Goal: Task Accomplishment & Management: Use online tool/utility

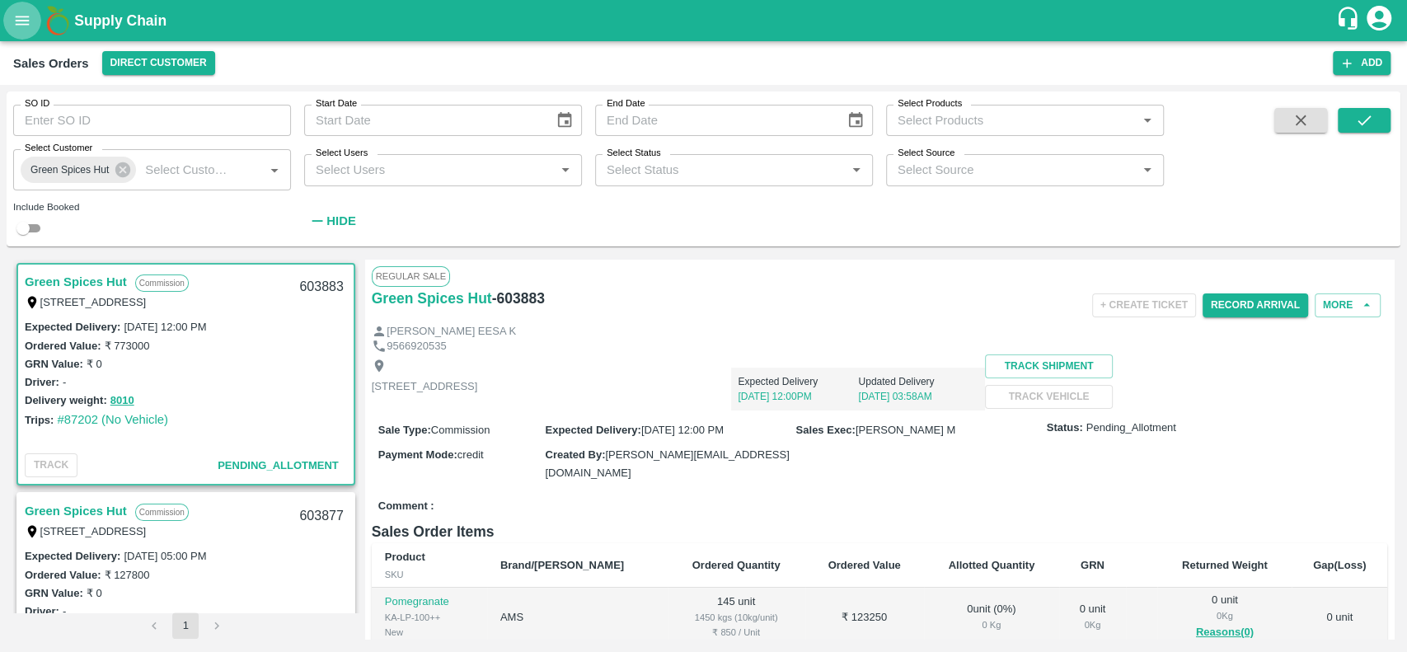
click at [24, 26] on icon "open drawer" at bounding box center [22, 21] width 18 height 18
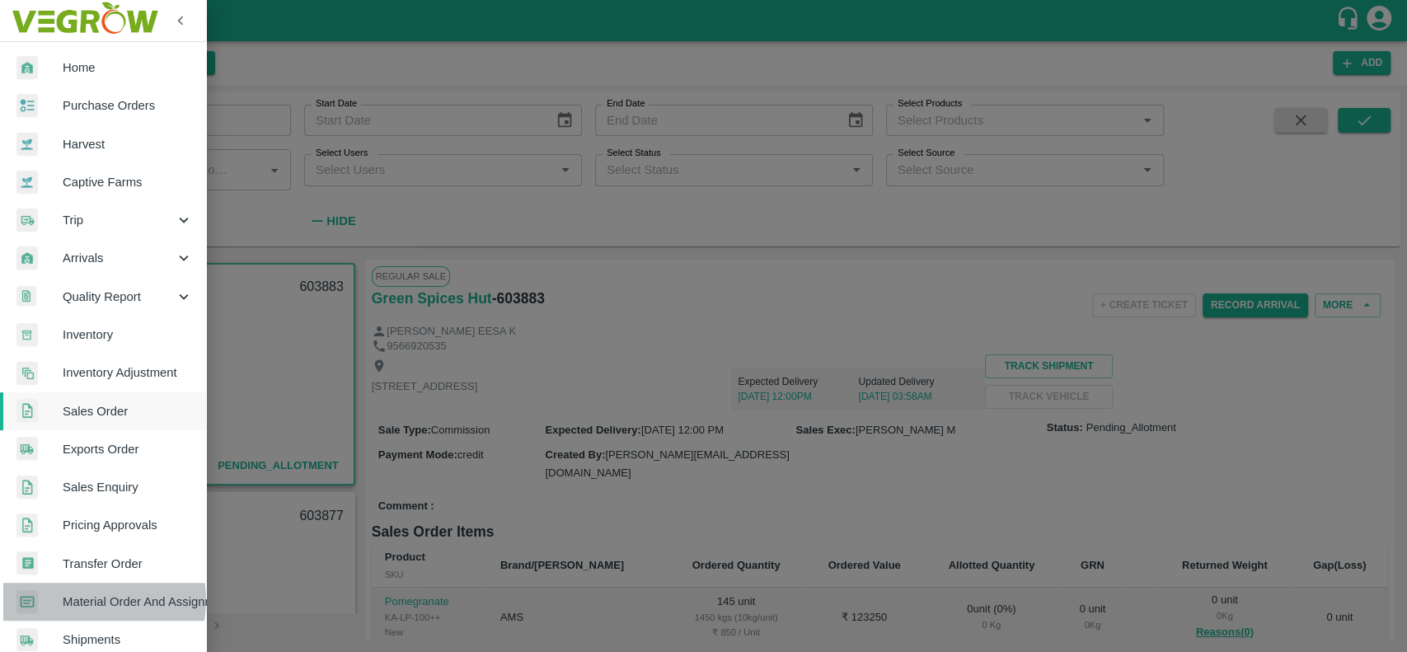
click at [73, 600] on span "Material Order And Assignment" at bounding box center [128, 602] width 130 height 18
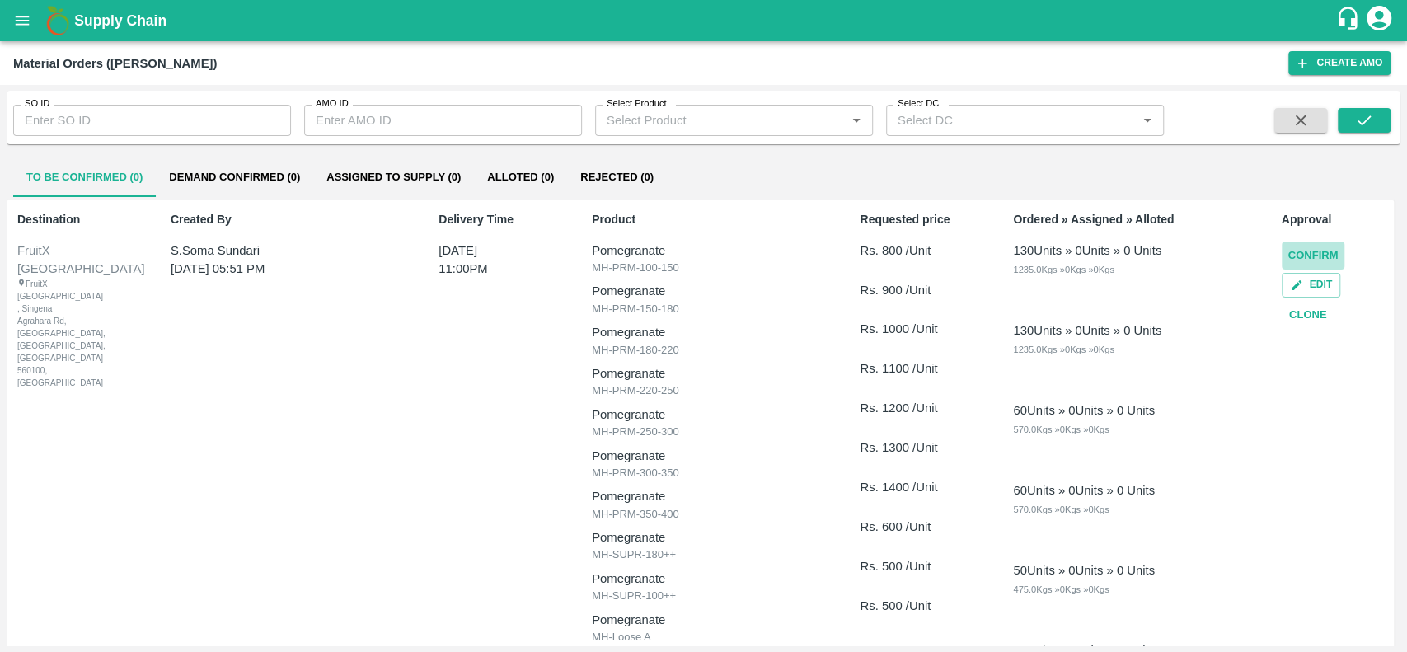
click at [1289, 251] on button "Confirm" at bounding box center [1313, 256] width 63 height 29
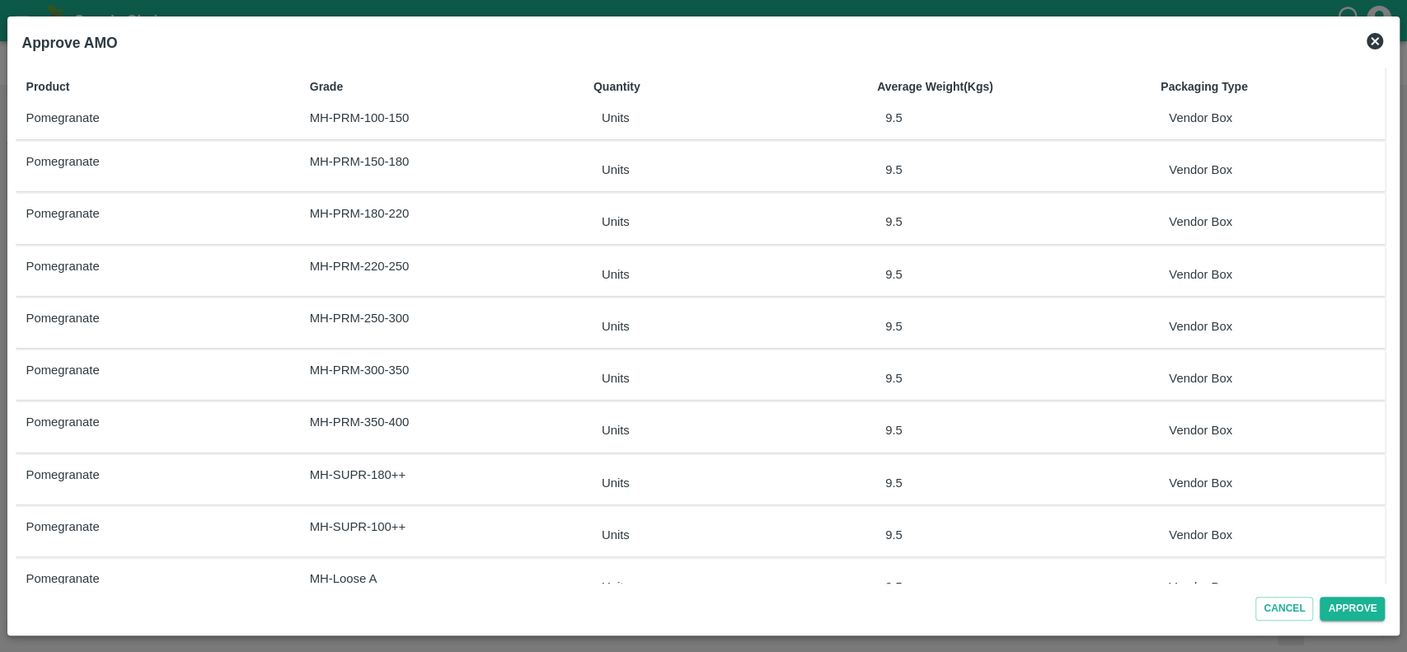
scroll to position [39, 0]
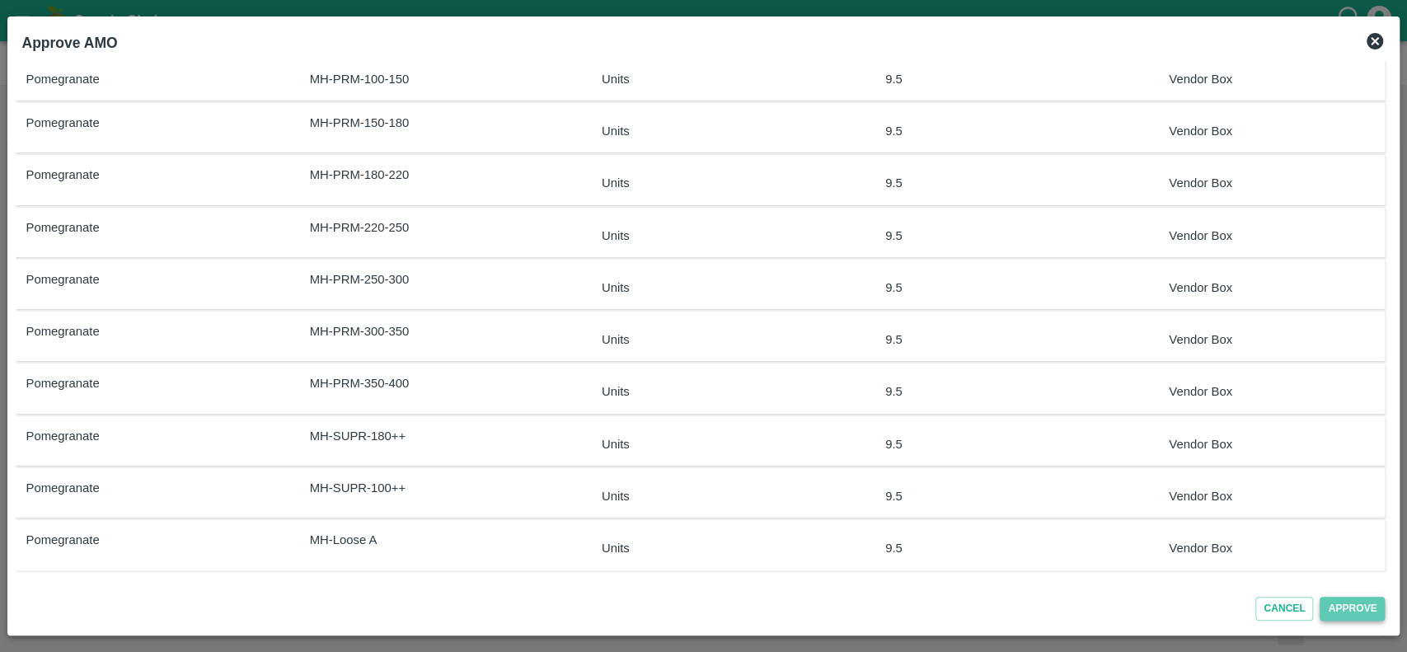
click at [1338, 605] on button "Approve" at bounding box center [1352, 609] width 65 height 24
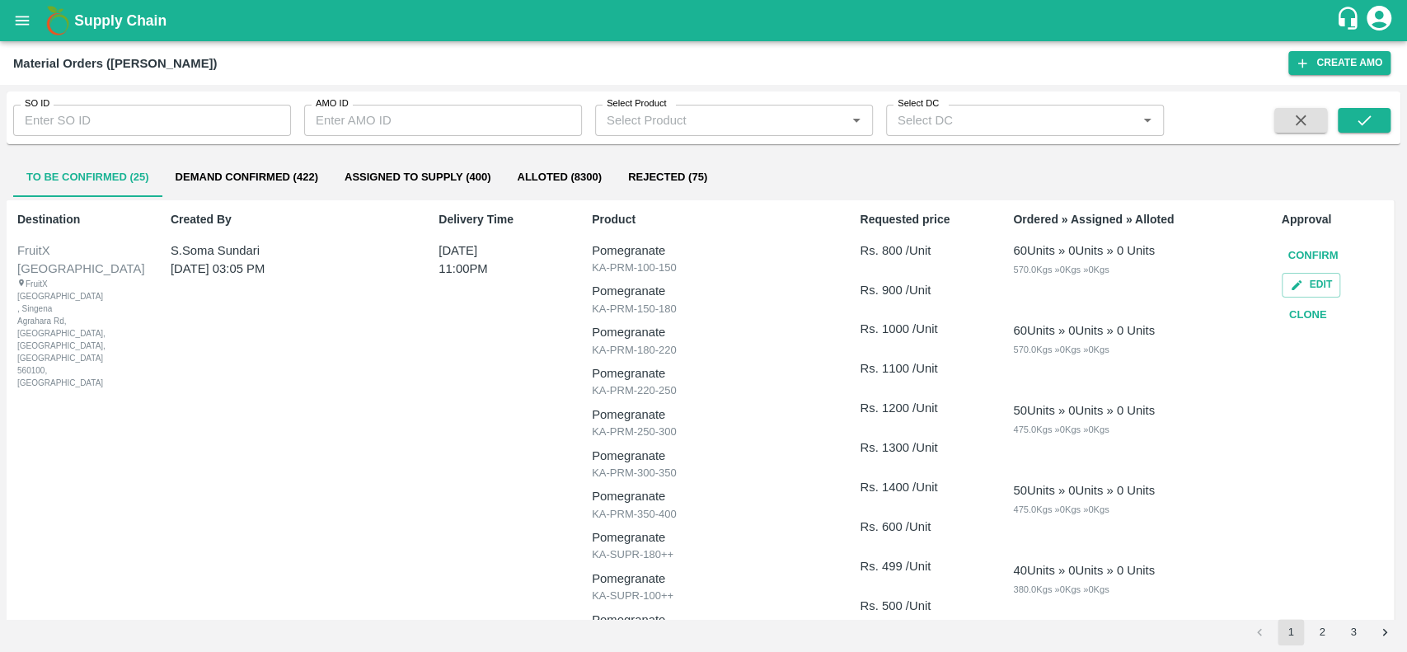
click at [185, 175] on button "Demand Confirmed (422)" at bounding box center [246, 177] width 169 height 40
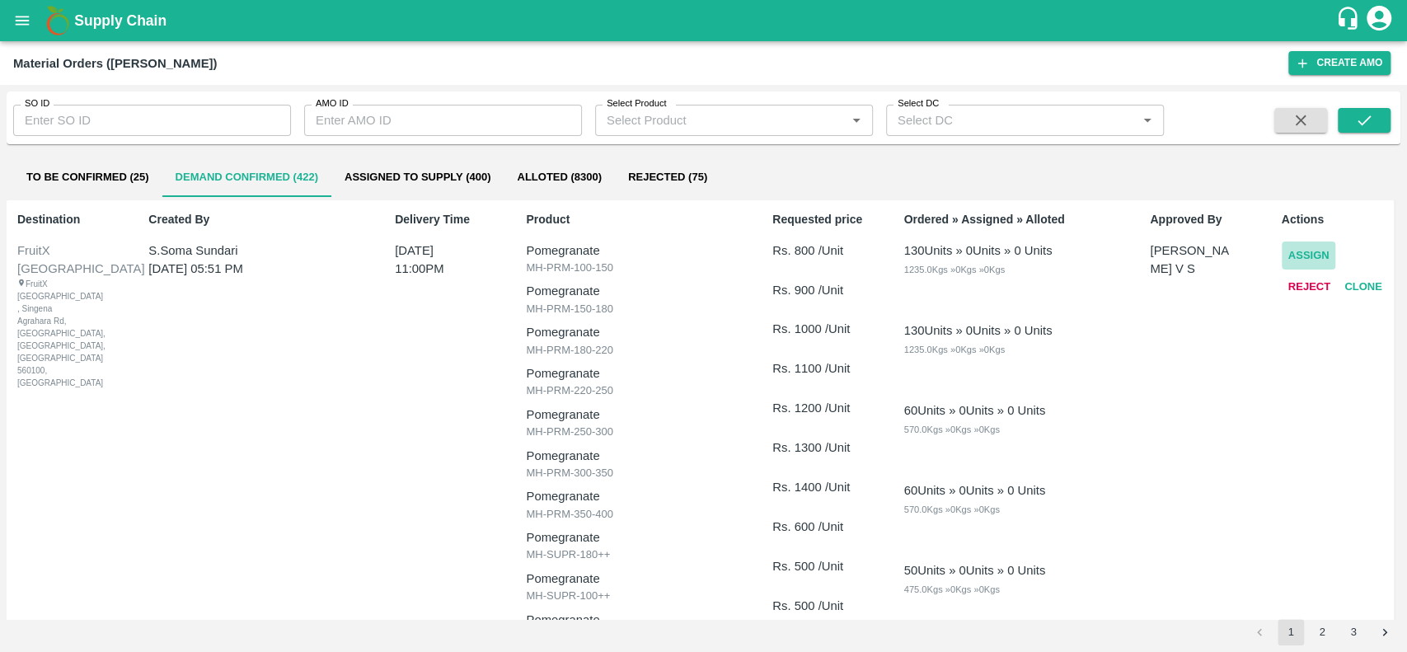
click at [1291, 251] on button "Assign" at bounding box center [1309, 256] width 54 height 29
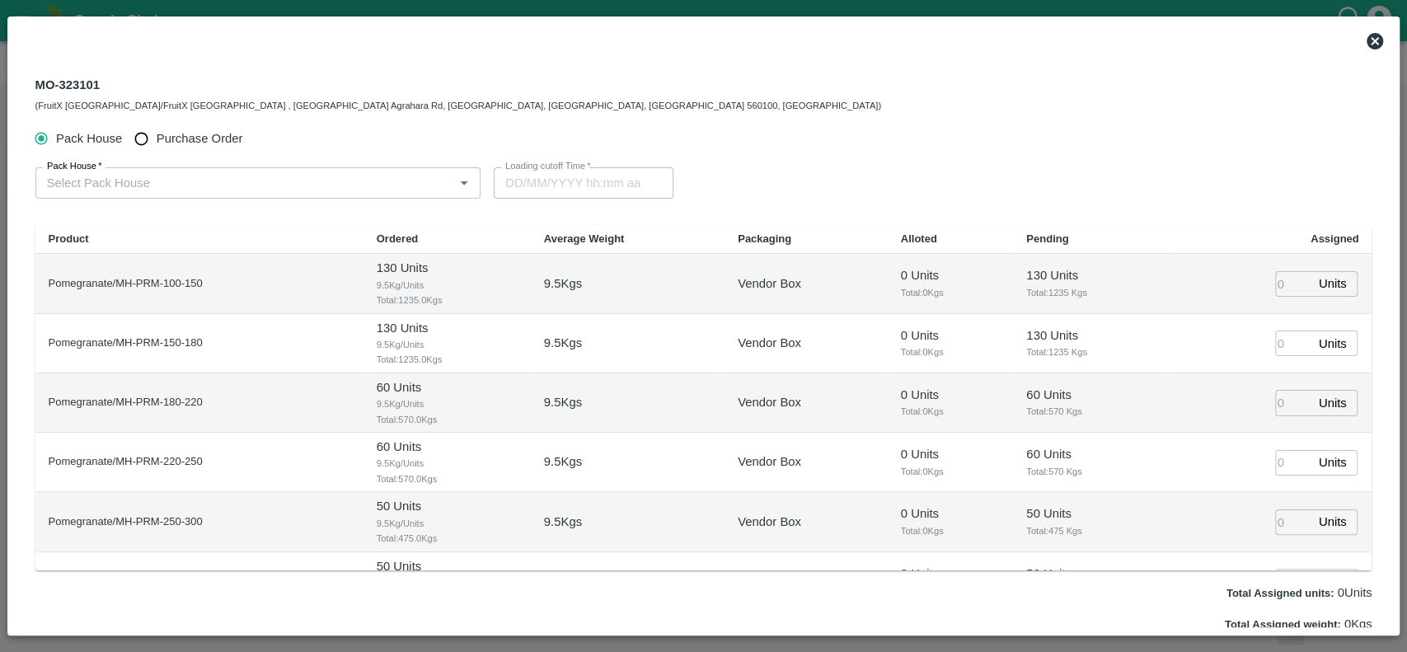
type input "[DATE] 11:00 PM"
click at [95, 82] on div "MO-323101 (FruitX [GEOGRAPHIC_DATA]/FruitX [GEOGRAPHIC_DATA] , [GEOGRAPHIC_DATA…" at bounding box center [458, 94] width 846 height 40
drag, startPoint x: 95, startPoint y: 82, endPoint x: 34, endPoint y: 82, distance: 61.0
click at [35, 82] on div "MO-323101 (FruitX [GEOGRAPHIC_DATA]/FruitX [GEOGRAPHIC_DATA] , [GEOGRAPHIC_DATA…" at bounding box center [458, 94] width 846 height 40
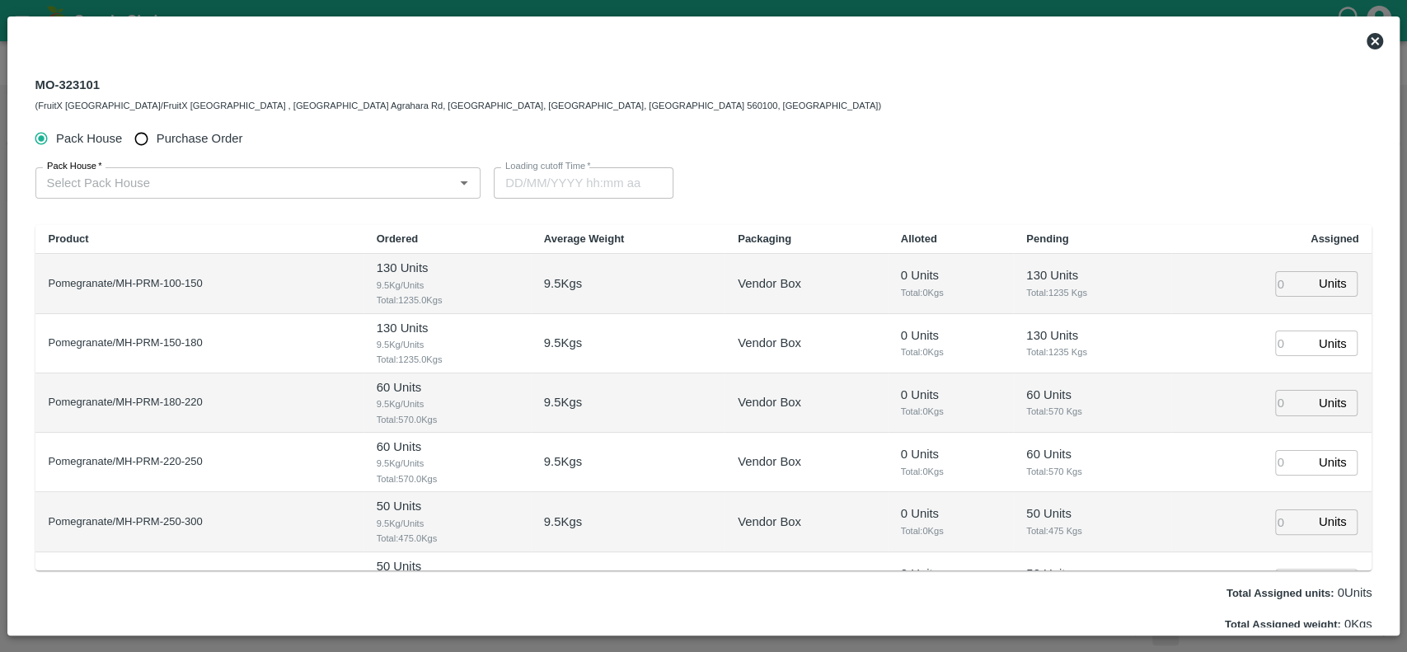
click at [97, 82] on div "MO-323101 (FruitX [GEOGRAPHIC_DATA]/FruitX [GEOGRAPHIC_DATA] , [GEOGRAPHIC_DATA…" at bounding box center [458, 94] width 846 height 40
drag, startPoint x: 97, startPoint y: 82, endPoint x: 40, endPoint y: 78, distance: 57.9
click at [40, 78] on div "MO-323101 (FruitX [GEOGRAPHIC_DATA]/FruitX [GEOGRAPHIC_DATA] , [GEOGRAPHIC_DATA…" at bounding box center [458, 94] width 846 height 40
copy div "MO-323101"
click at [1368, 43] on icon at bounding box center [1375, 41] width 16 height 16
